Goal: Transaction & Acquisition: Purchase product/service

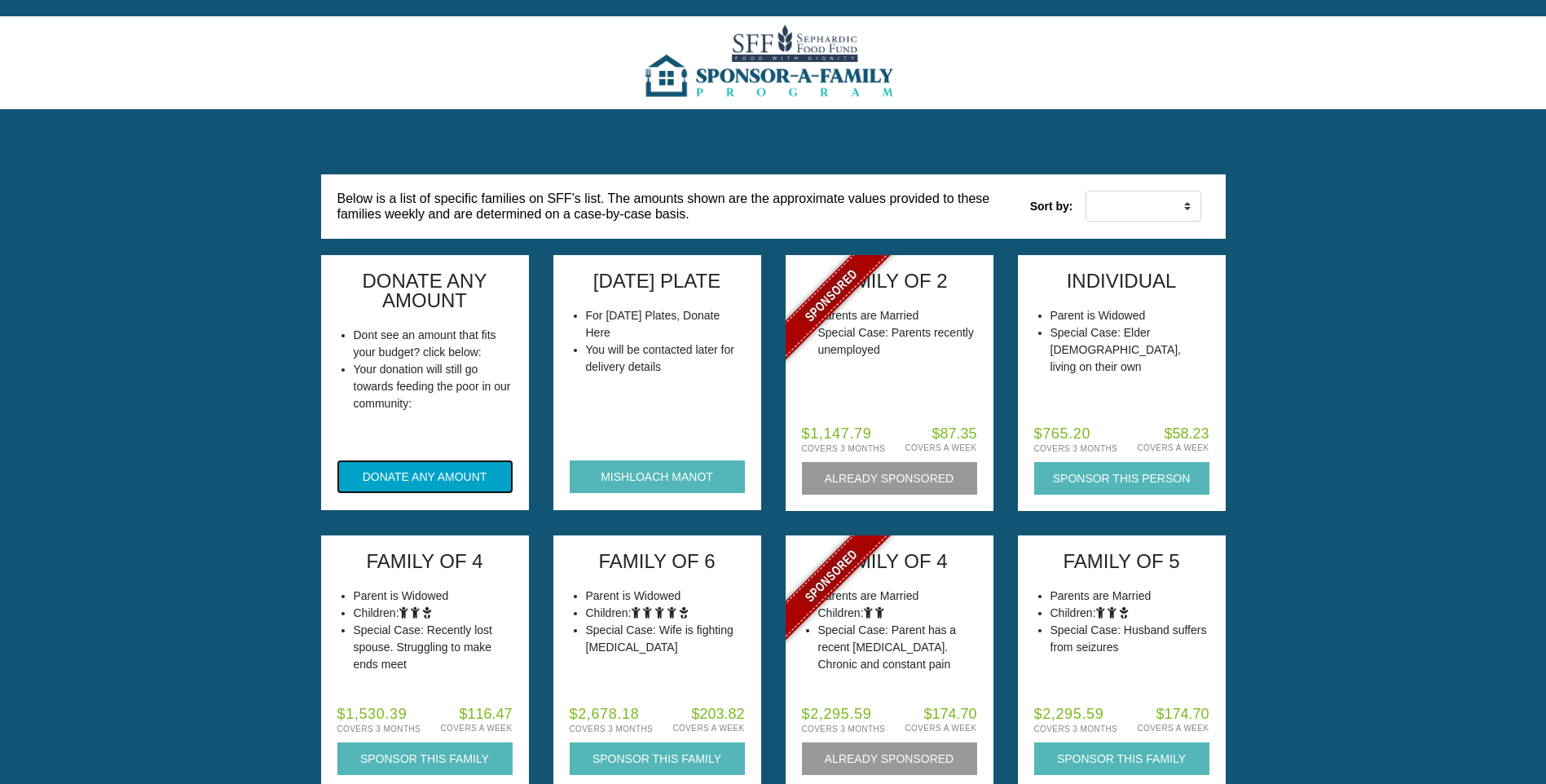
click at [463, 473] on button "DONATE ANY AMOUNT" at bounding box center [425, 476] width 175 height 33
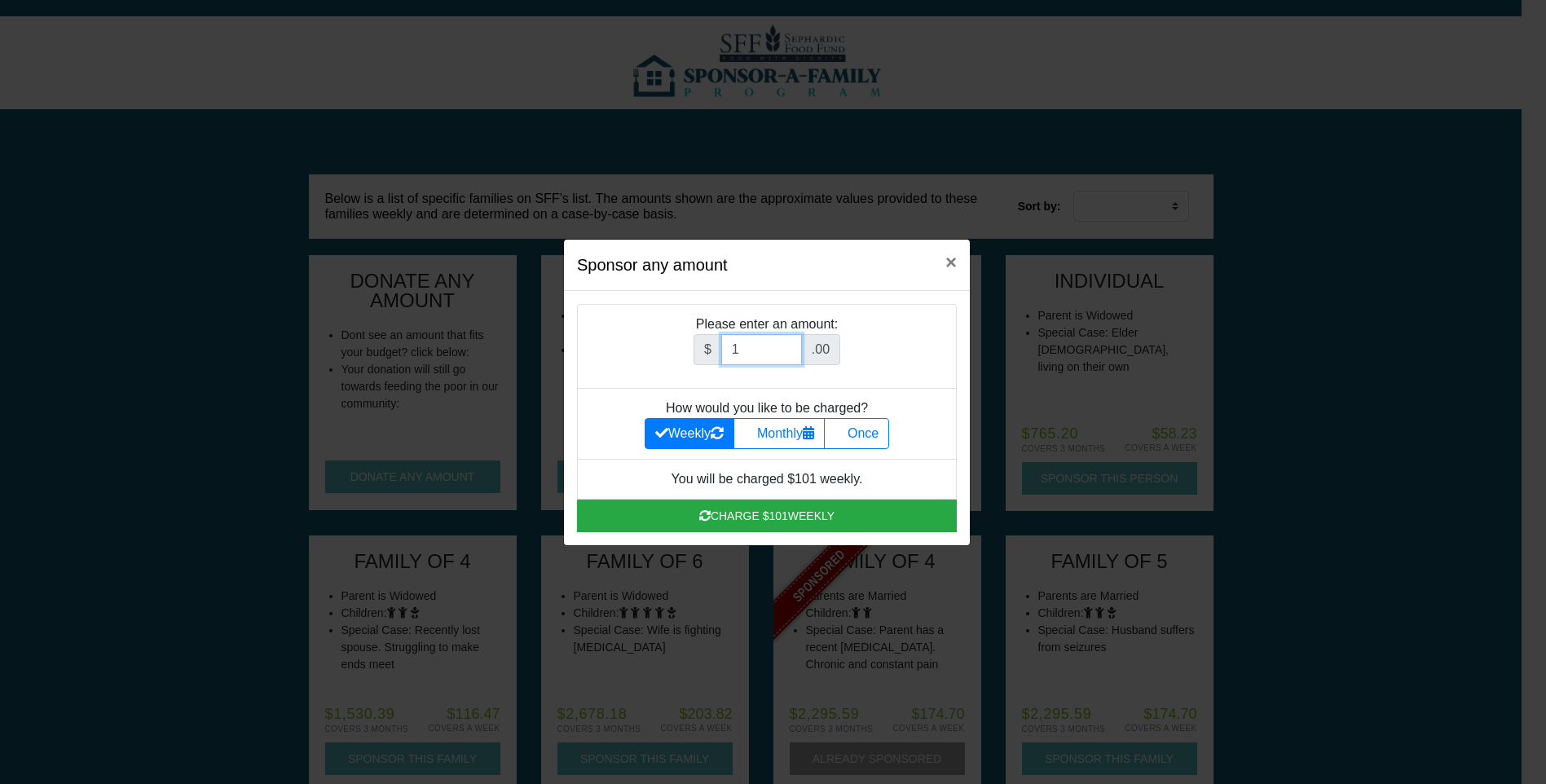
click at [793, 352] on input "1" at bounding box center [762, 349] width 81 height 31
type input "1000"
click at [881, 428] on label "Once" at bounding box center [856, 433] width 65 height 31
click at [845, 428] on input "Once" at bounding box center [840, 429] width 11 height 11
radio input "true"
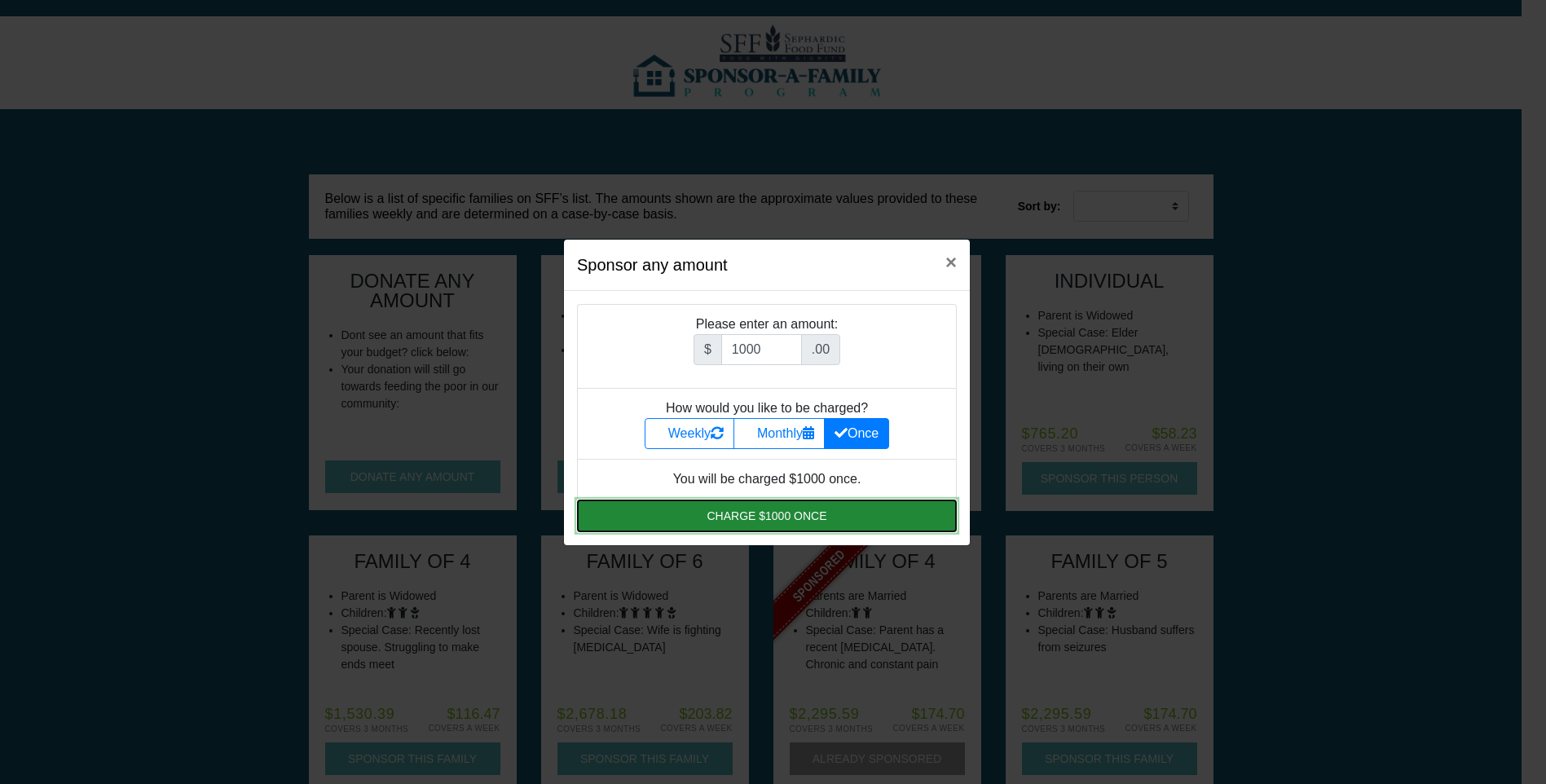
click at [807, 521] on button "Charge $1000 once" at bounding box center [767, 516] width 380 height 33
